Goal: Task Accomplishment & Management: Use online tool/utility

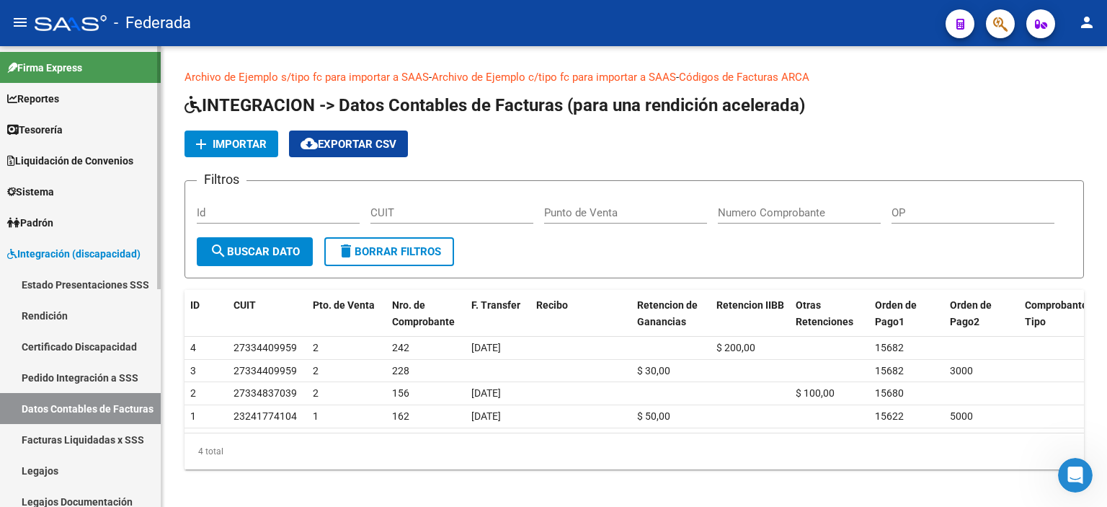
click at [71, 319] on link "Rendición" at bounding box center [80, 315] width 161 height 31
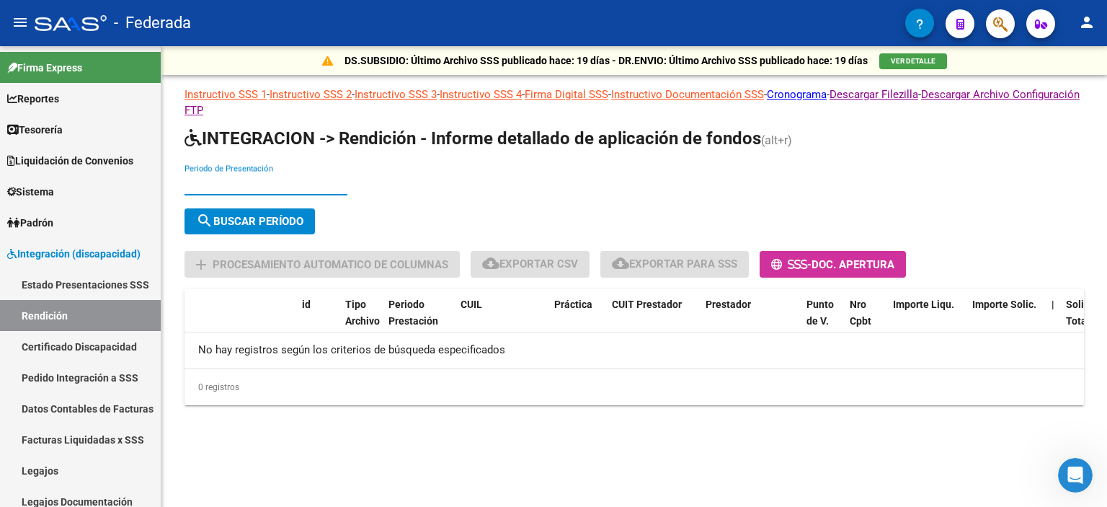
click at [242, 177] on input "Periodo de Presentación" at bounding box center [266, 183] width 163 height 13
click at [262, 181] on input "Periodo de Presentación" at bounding box center [266, 183] width 163 height 13
type input "202503"
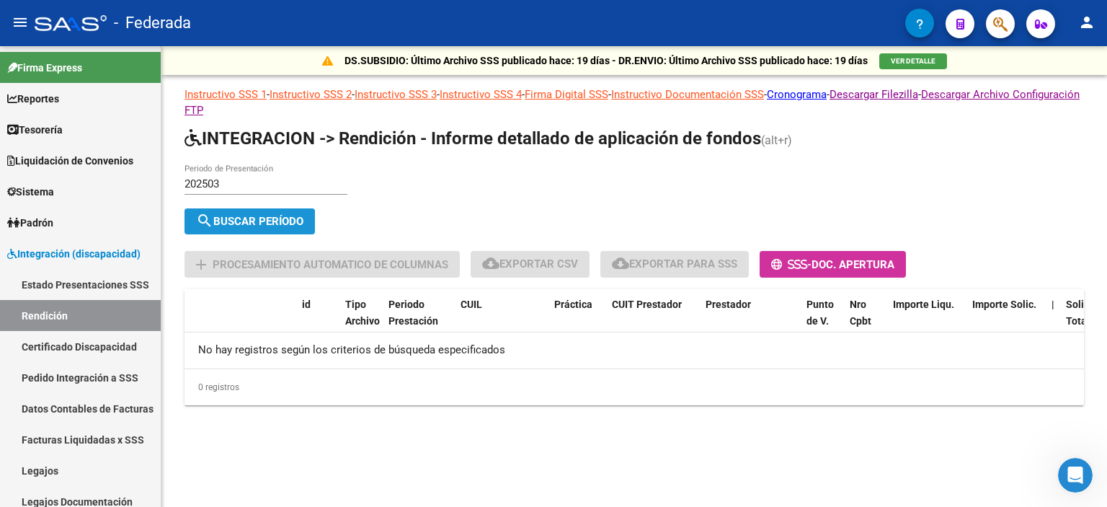
click at [268, 218] on span "search Buscar Período" at bounding box center [249, 221] width 107 height 13
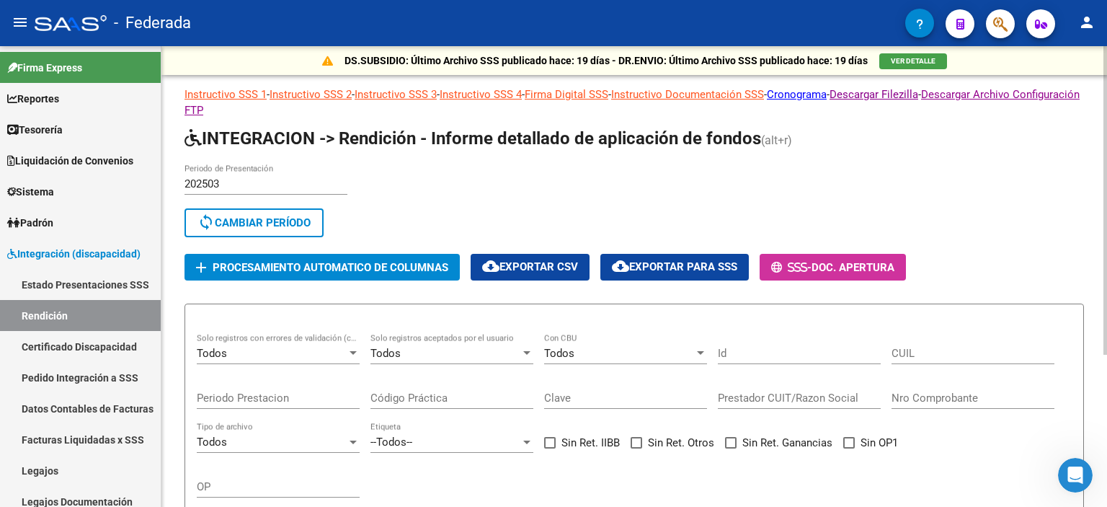
click at [244, 177] on input "202503" at bounding box center [266, 183] width 163 height 13
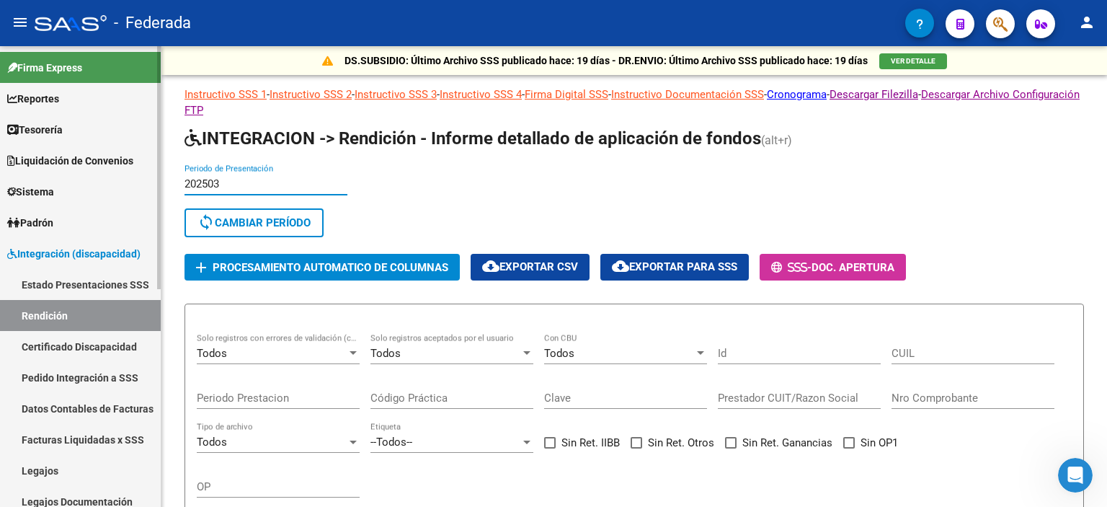
drag, startPoint x: 234, startPoint y: 181, endPoint x: 142, endPoint y: 175, distance: 92.5
click at [142, 175] on mat-sidenav-container "Firma Express Reportes Tablero de Control Ingresos Percibidos Análisis de todos…" at bounding box center [553, 276] width 1107 height 461
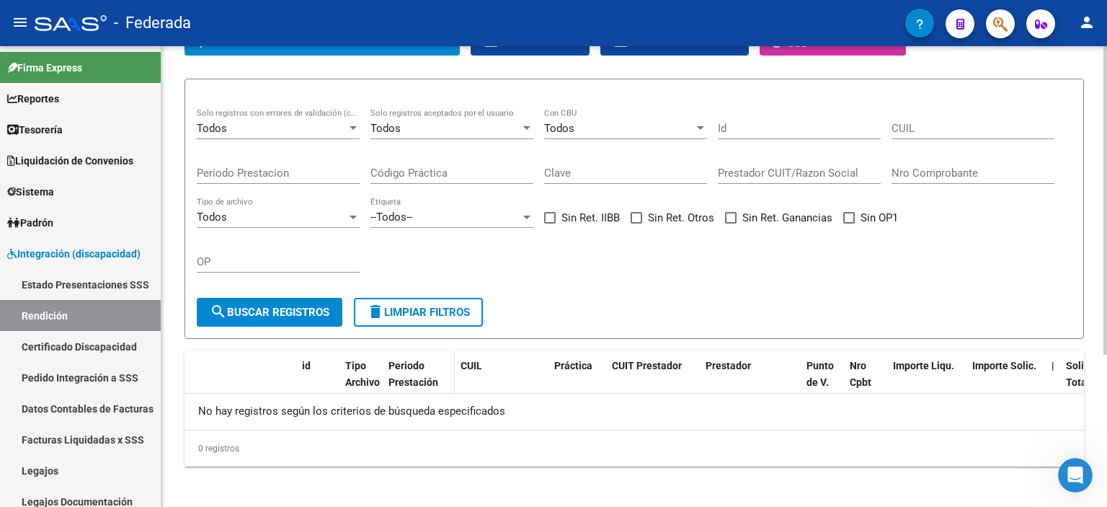
scroll to position [227, 0]
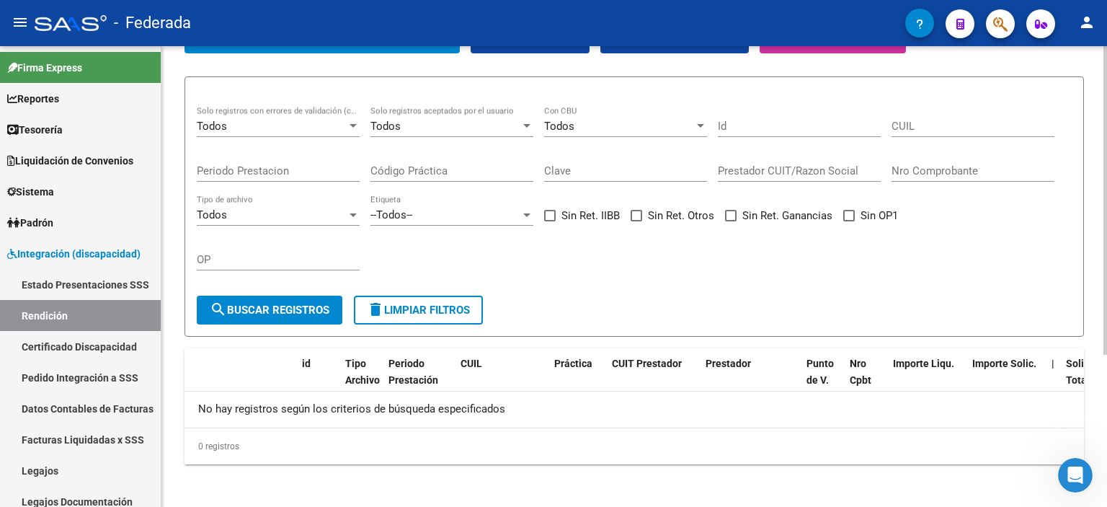
click at [291, 315] on button "search Buscar registros" at bounding box center [270, 310] width 146 height 29
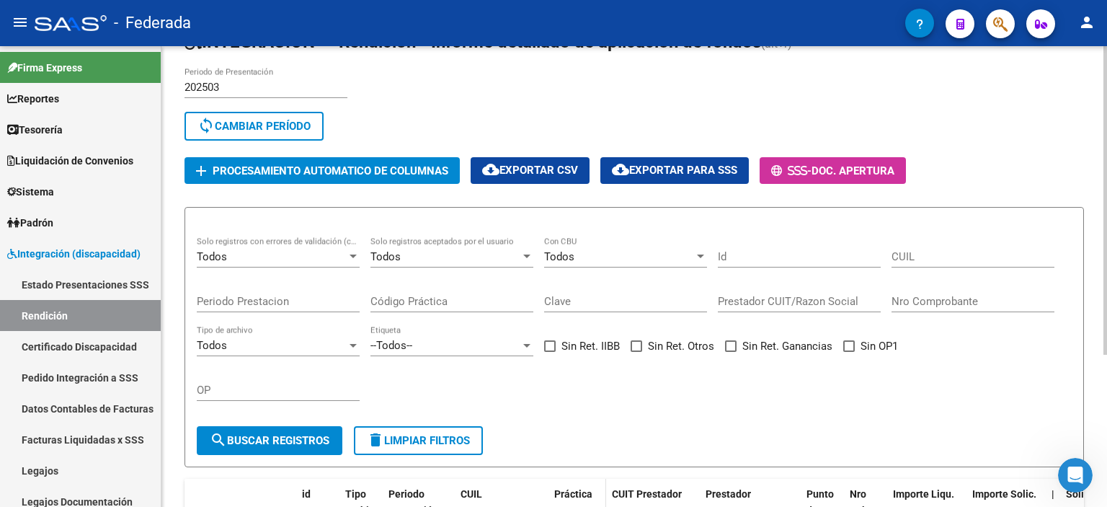
scroll to position [0, 0]
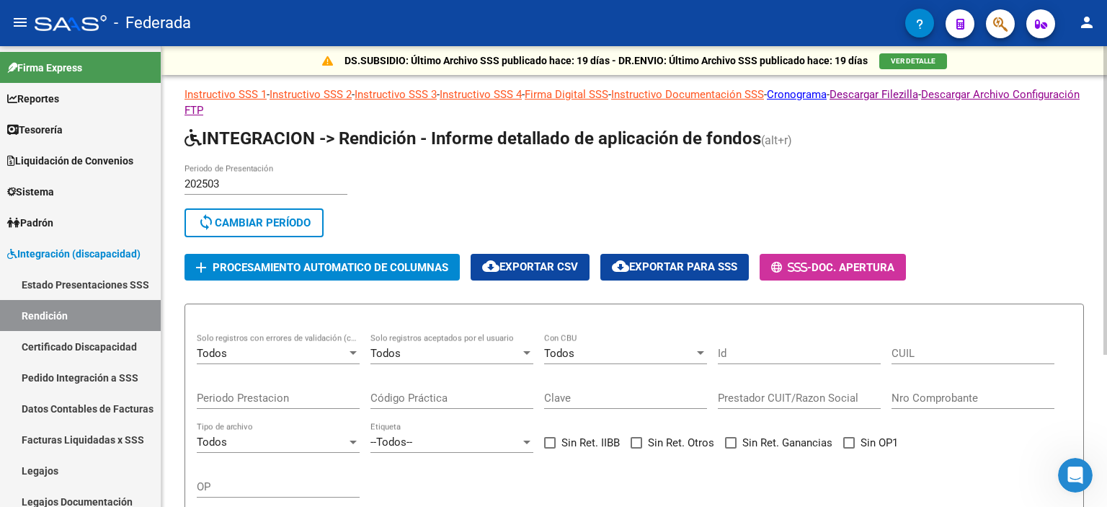
click at [231, 219] on span "sync Cambiar Período" at bounding box center [254, 222] width 113 height 13
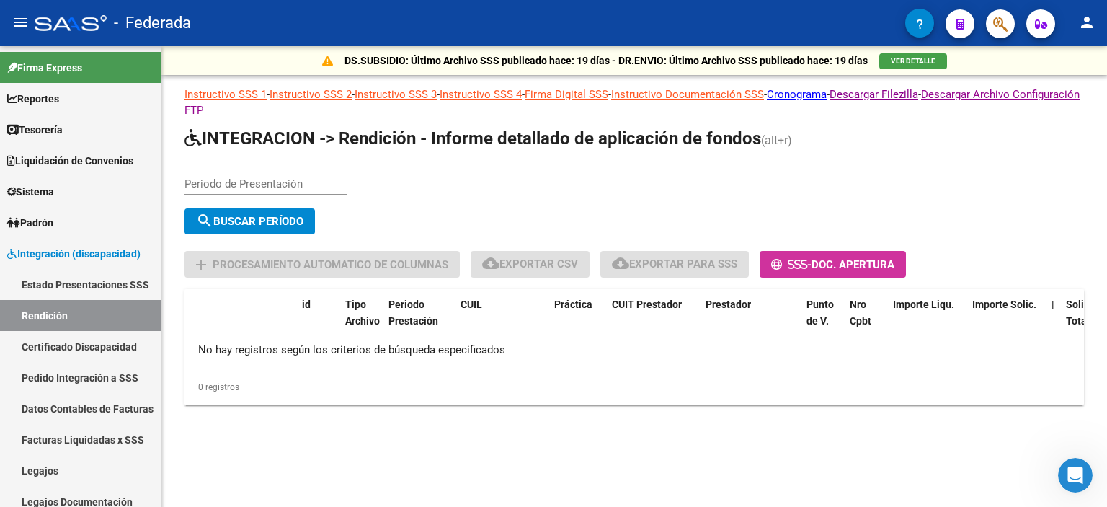
click at [230, 183] on input "Periodo de Presentación" at bounding box center [266, 183] width 163 height 13
type input "202504"
click at [225, 216] on span "search Buscar Período" at bounding box center [249, 221] width 107 height 13
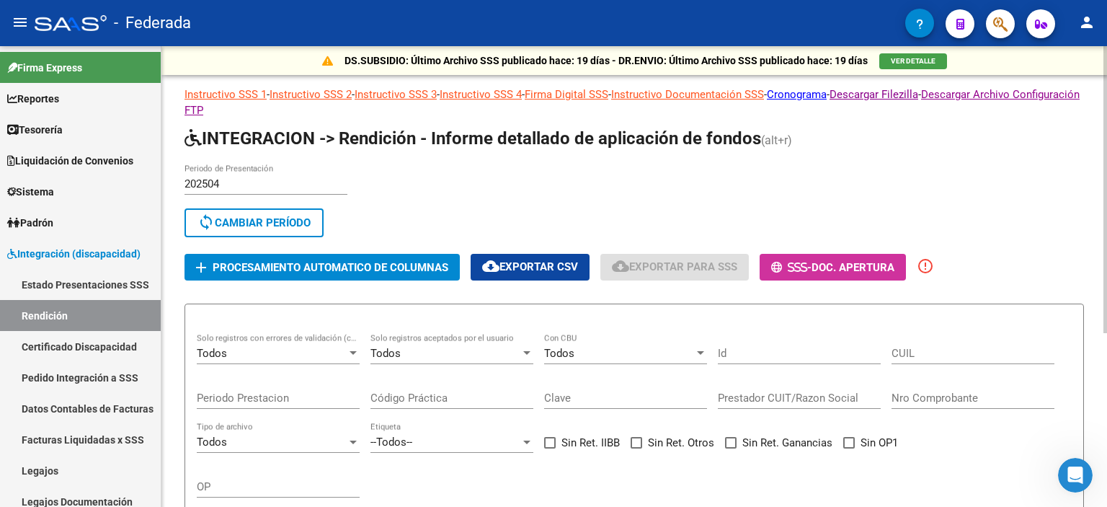
click at [245, 262] on span "Procesamiento automatico de columnas" at bounding box center [331, 267] width 236 height 13
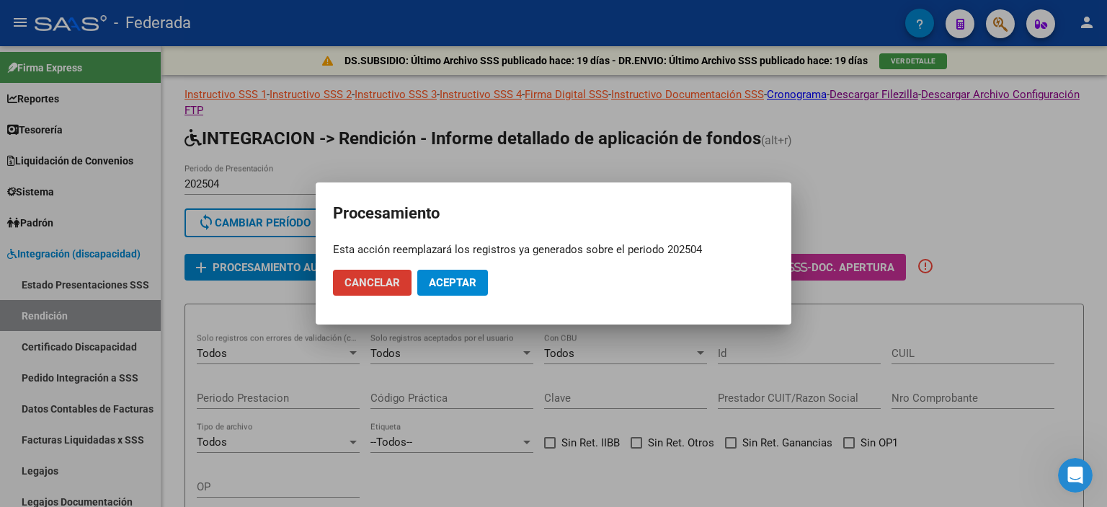
click at [464, 283] on span "Aceptar" at bounding box center [453, 282] width 48 height 13
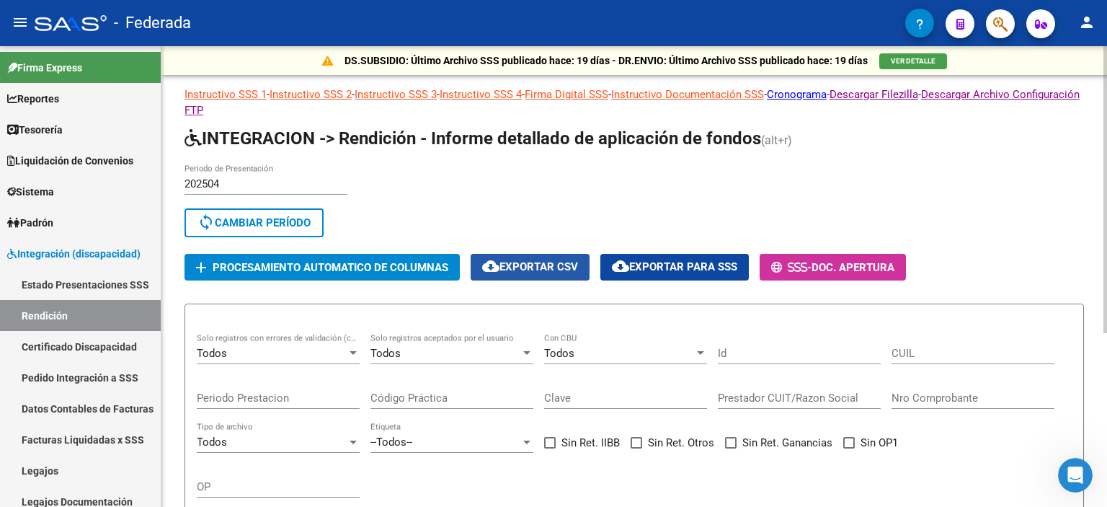
click at [564, 266] on span "cloud_download Exportar CSV" at bounding box center [530, 266] width 96 height 13
